Goal: Navigation & Orientation: Find specific page/section

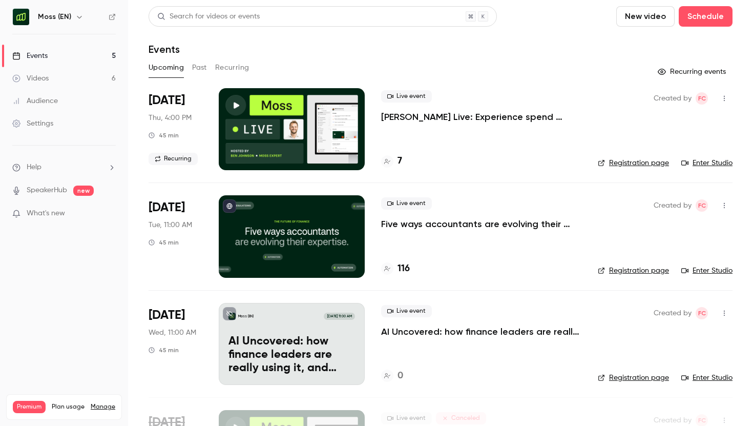
click at [340, 52] on div "Events" at bounding box center [441, 49] width 584 height 12
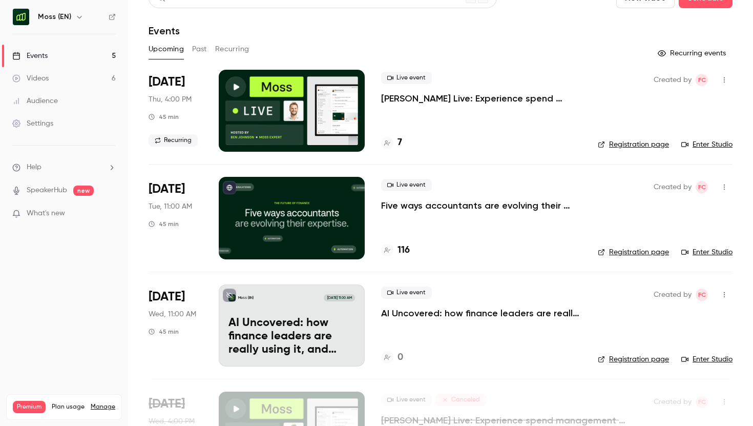
scroll to position [26, 0]
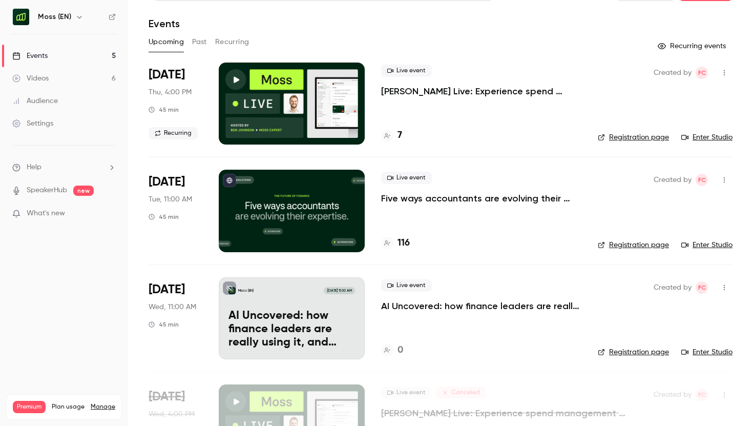
click at [62, 21] on h6 "Moss (EN)" at bounding box center [54, 17] width 33 height 10
click at [75, 15] on icon "button" at bounding box center [79, 17] width 8 height 8
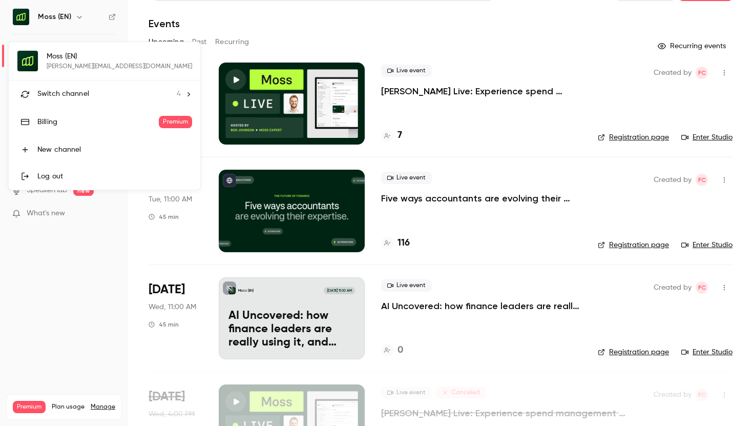
click at [80, 96] on span "Switch channel" at bounding box center [63, 94] width 52 height 11
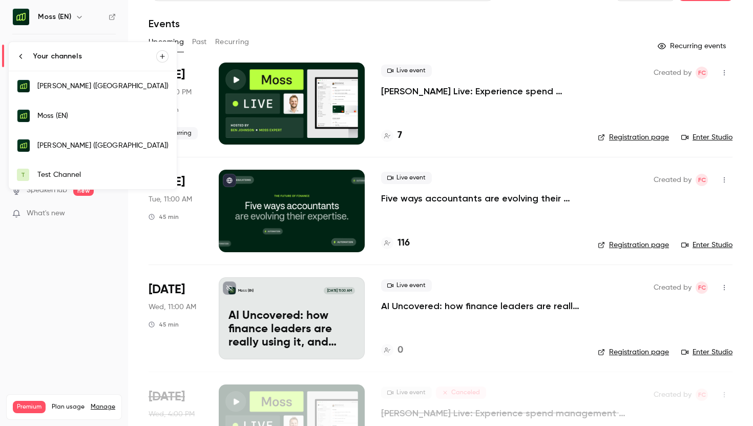
click at [72, 169] on link "T Test Channel" at bounding box center [93, 174] width 168 height 29
